Goal: Navigation & Orientation: Find specific page/section

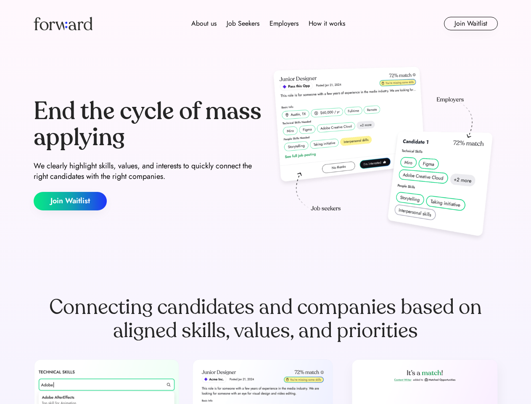
click at [265, 202] on div "End the cycle of mass applying We clearly highlight skills, values, and interes…" at bounding box center [266, 154] width 464 height 181
click at [266, 24] on div "About us Job Seekers Employers How it works" at bounding box center [268, 24] width 331 height 10
click at [63, 24] on img at bounding box center [63, 23] width 59 height 13
click at [268, 24] on div "About us Job Seekers Employers How it works" at bounding box center [268, 24] width 331 height 10
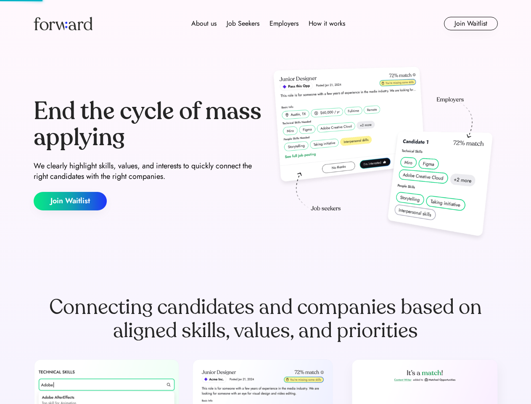
click at [204, 24] on div "About us" at bounding box center [203, 24] width 25 height 10
click at [243, 24] on div "Job Seekers" at bounding box center [243, 24] width 33 height 10
click at [284, 24] on div "Employers" at bounding box center [284, 24] width 29 height 10
